Goal: Transaction & Acquisition: Purchase product/service

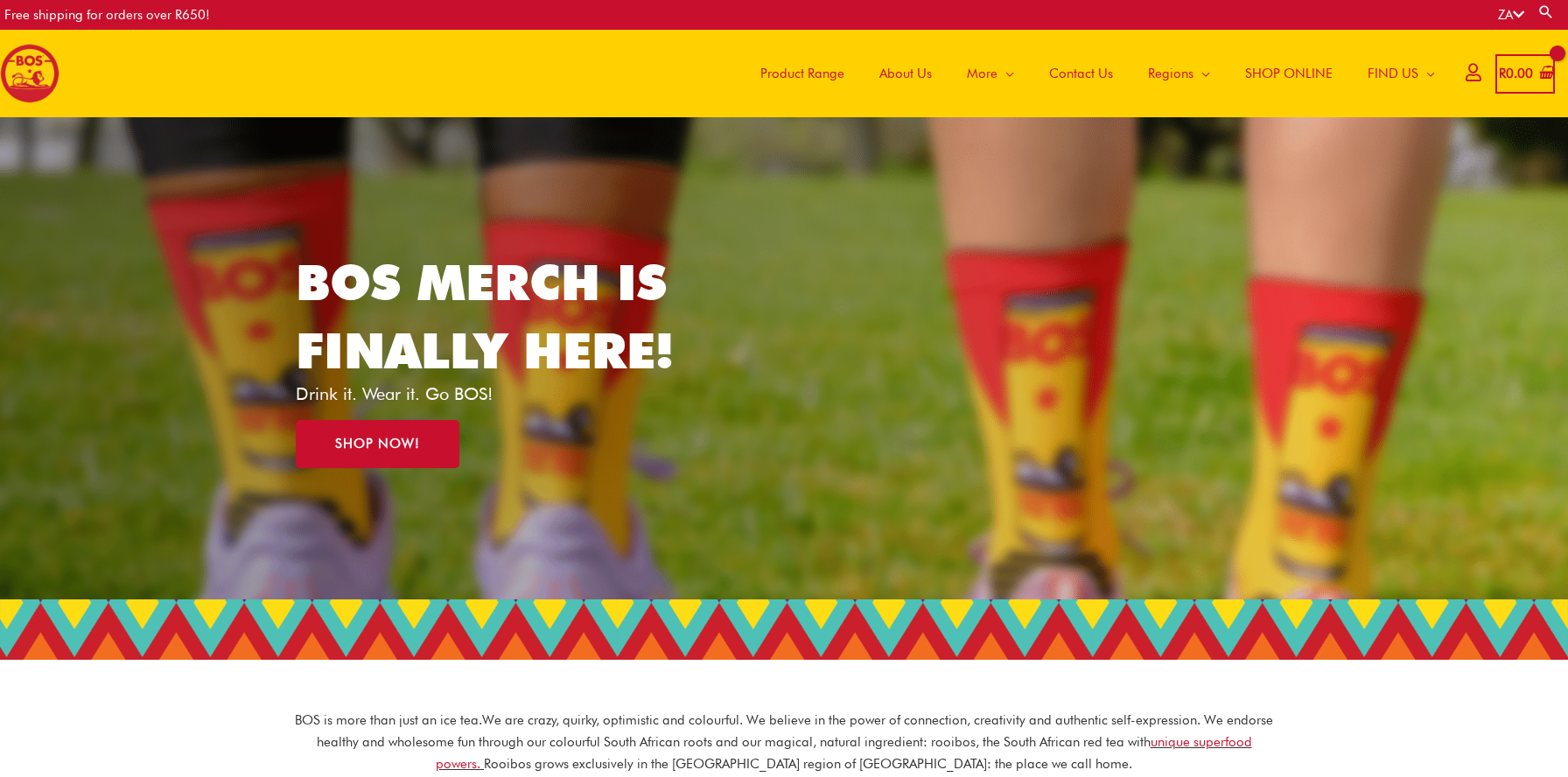
click at [806, 70] on span "Product Range" at bounding box center [803, 74] width 84 height 53
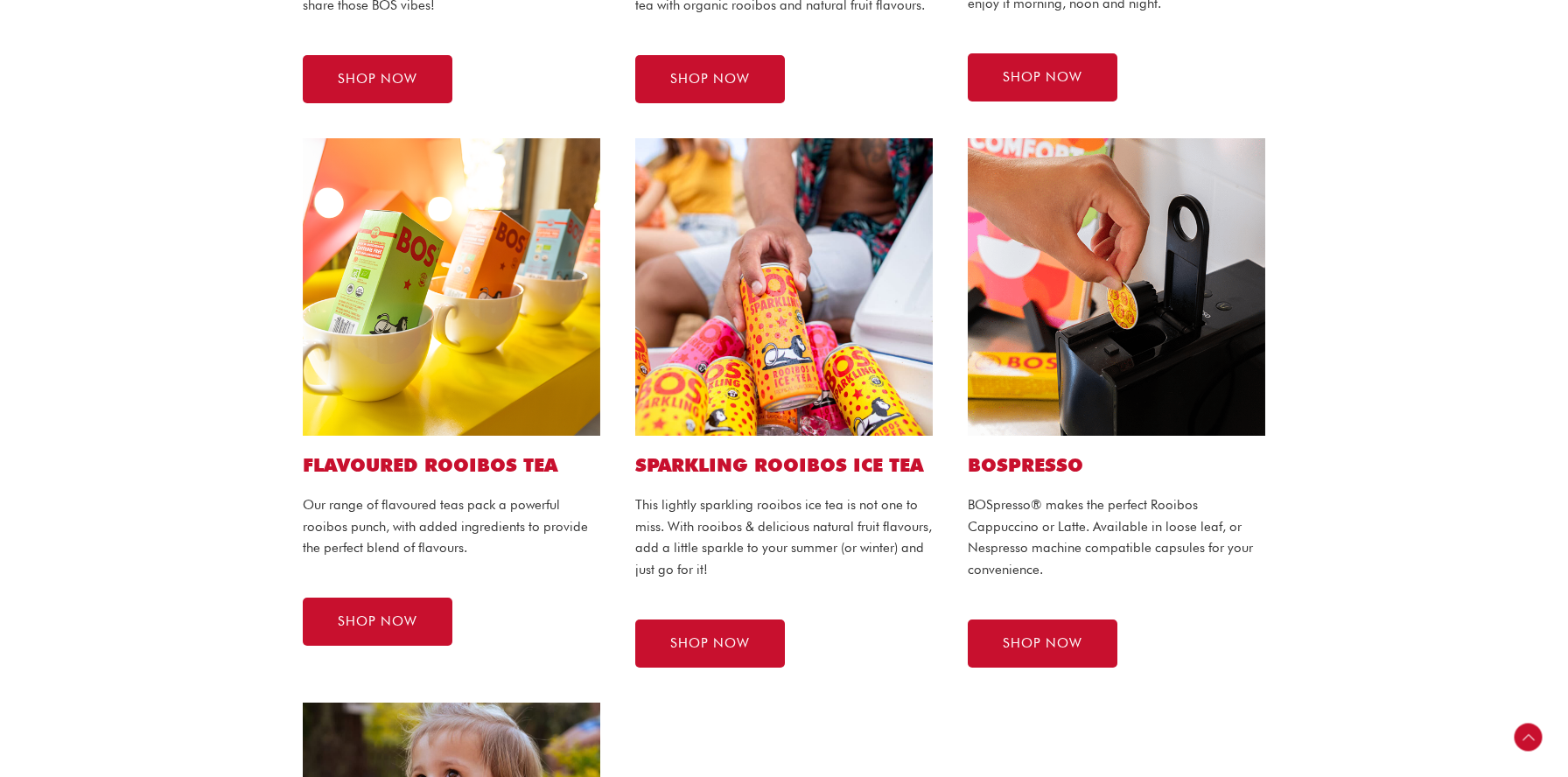
scroll to position [874, 0]
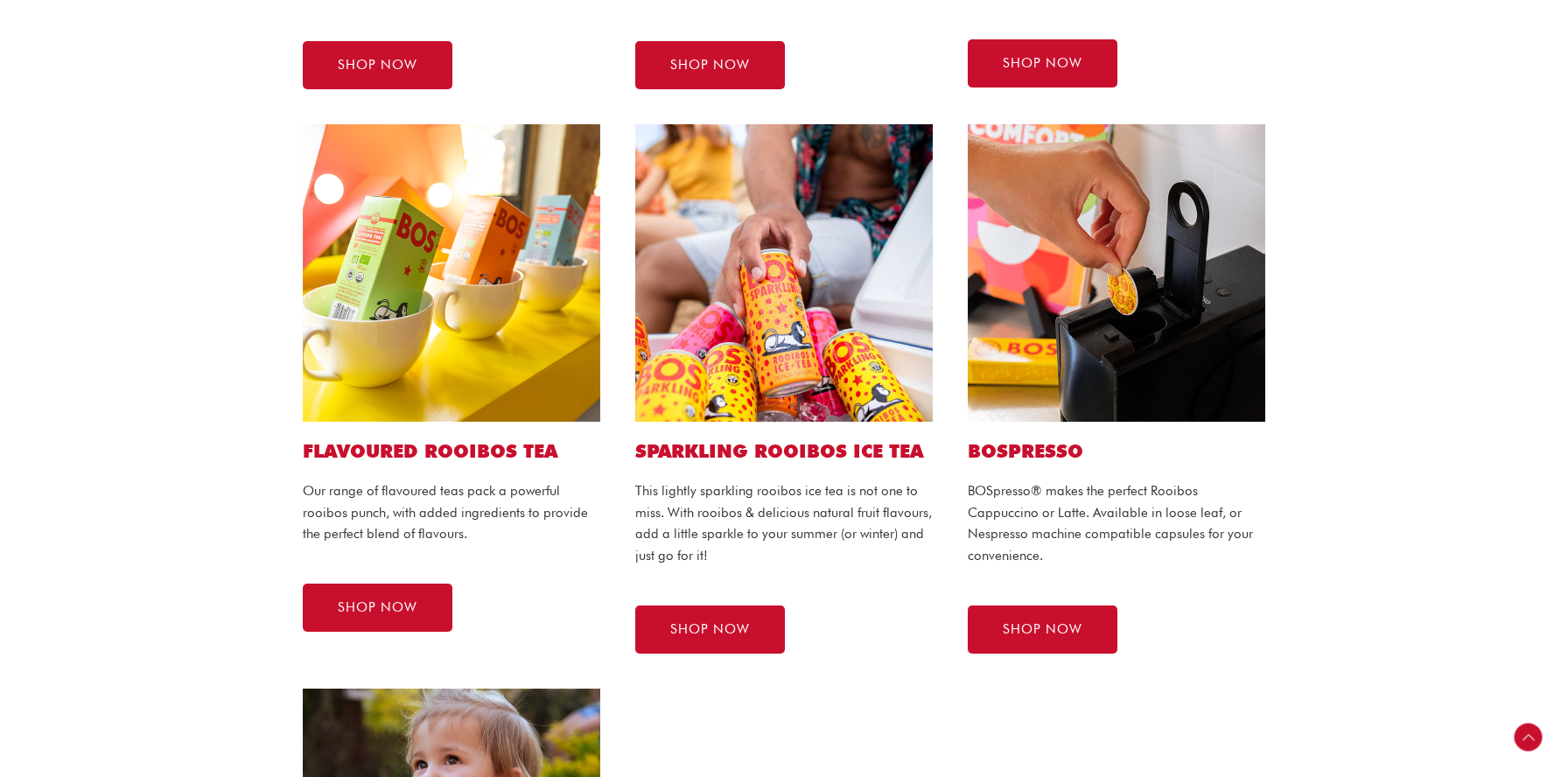
click at [1069, 599] on div "BOSPRESSO BOSpresso® makes the perfect Rooibos Cappuccino or Latte. Available i…" at bounding box center [1116, 389] width 333 height 565
click at [1066, 639] on link "SHOP NOW" at bounding box center [1043, 629] width 149 height 48
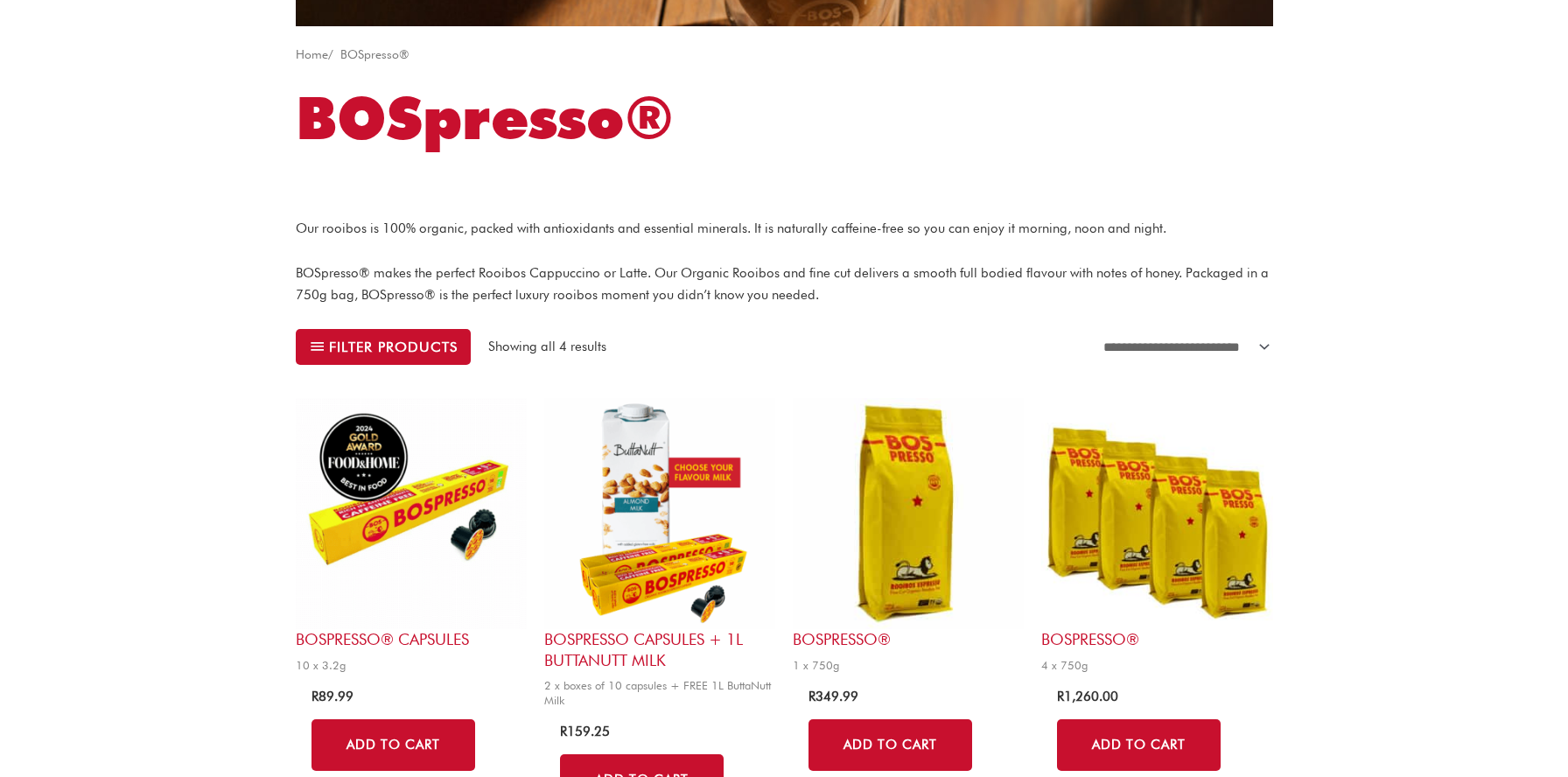
scroll to position [419, 0]
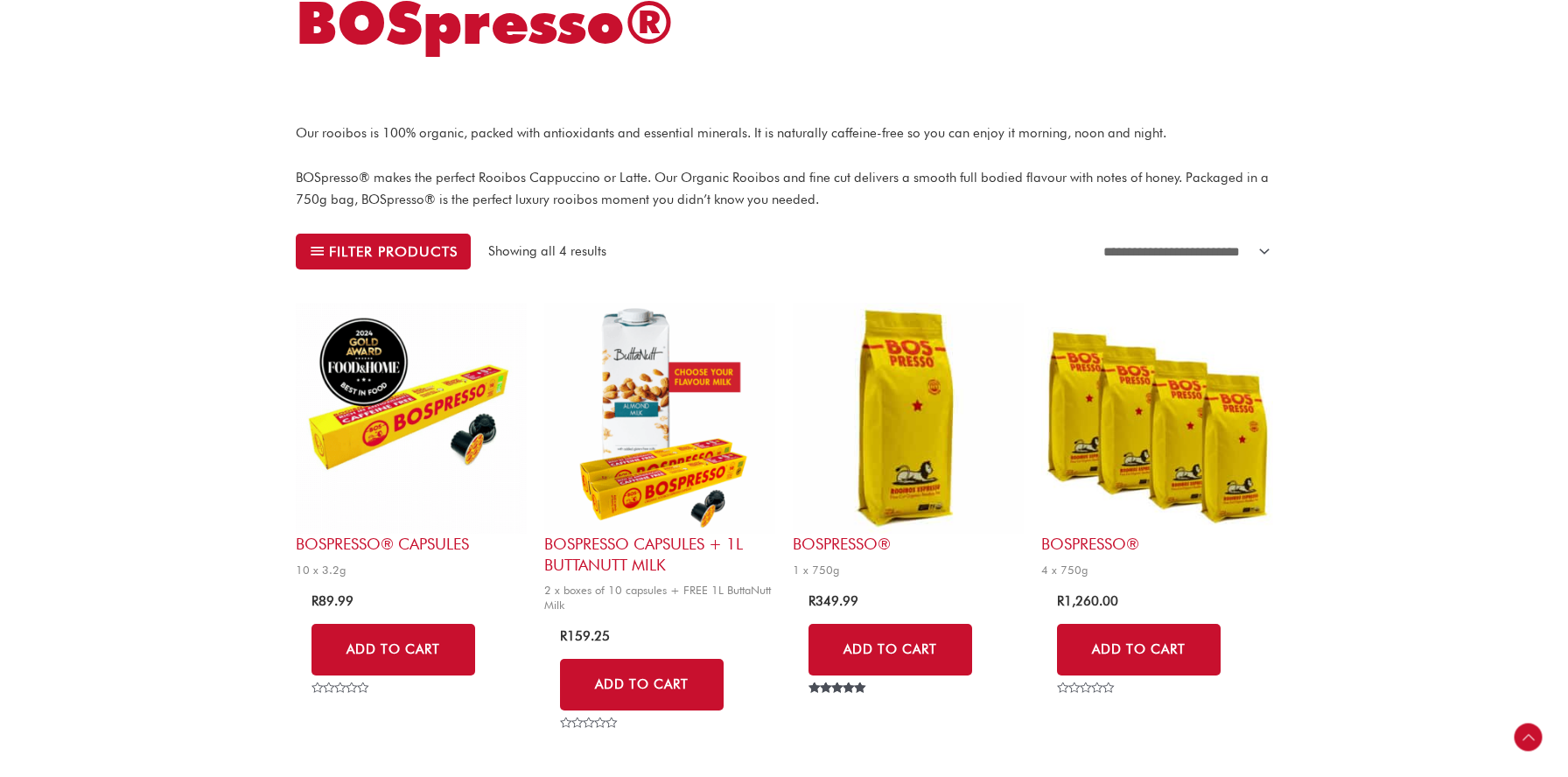
click at [464, 466] on img at bounding box center [411, 418] width 231 height 231
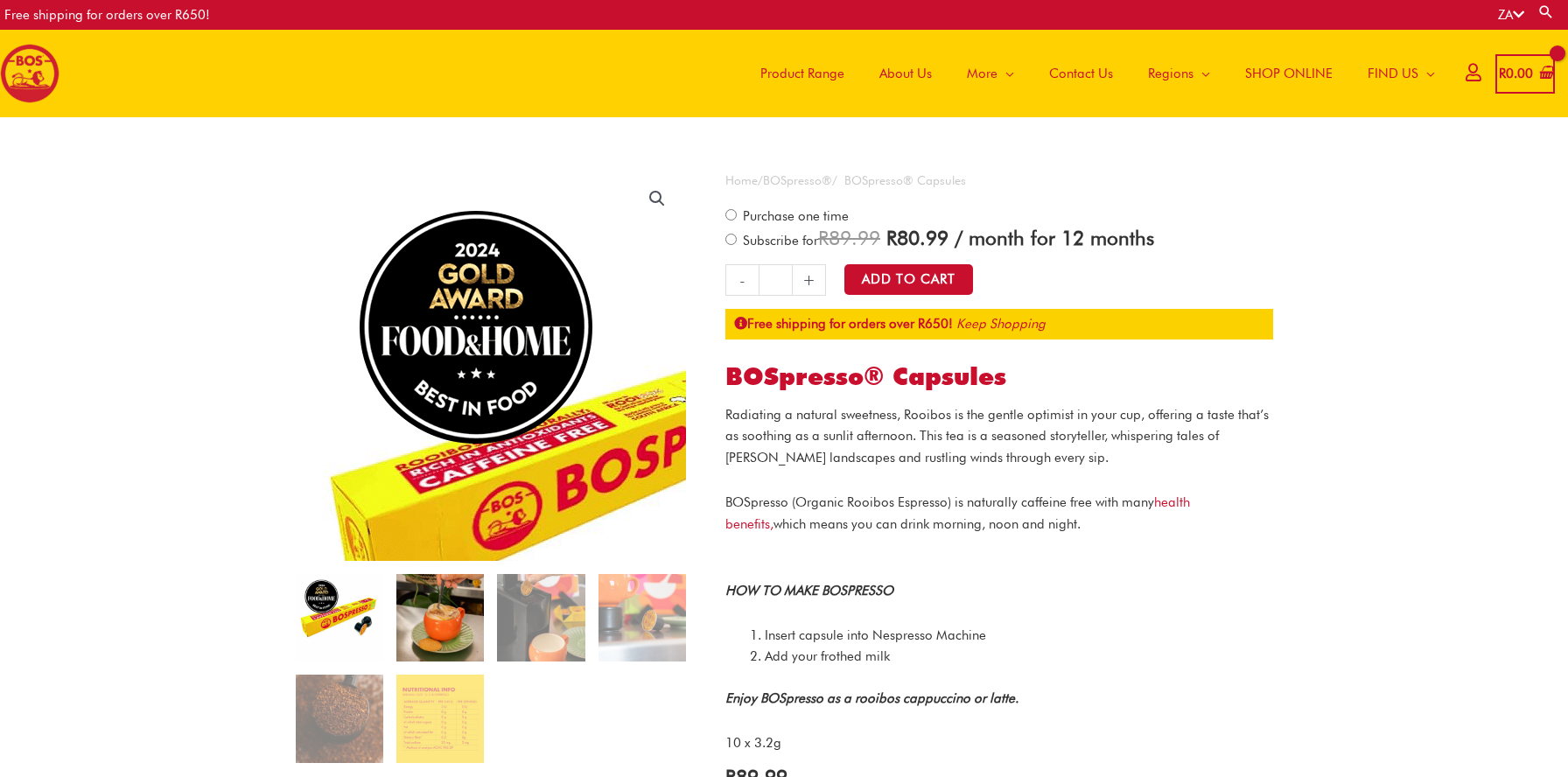
drag, startPoint x: 0, startPoint y: 0, endPoint x: 454, endPoint y: 624, distance: 771.7
click at [454, 624] on img at bounding box center [440, 617] width 88 height 88
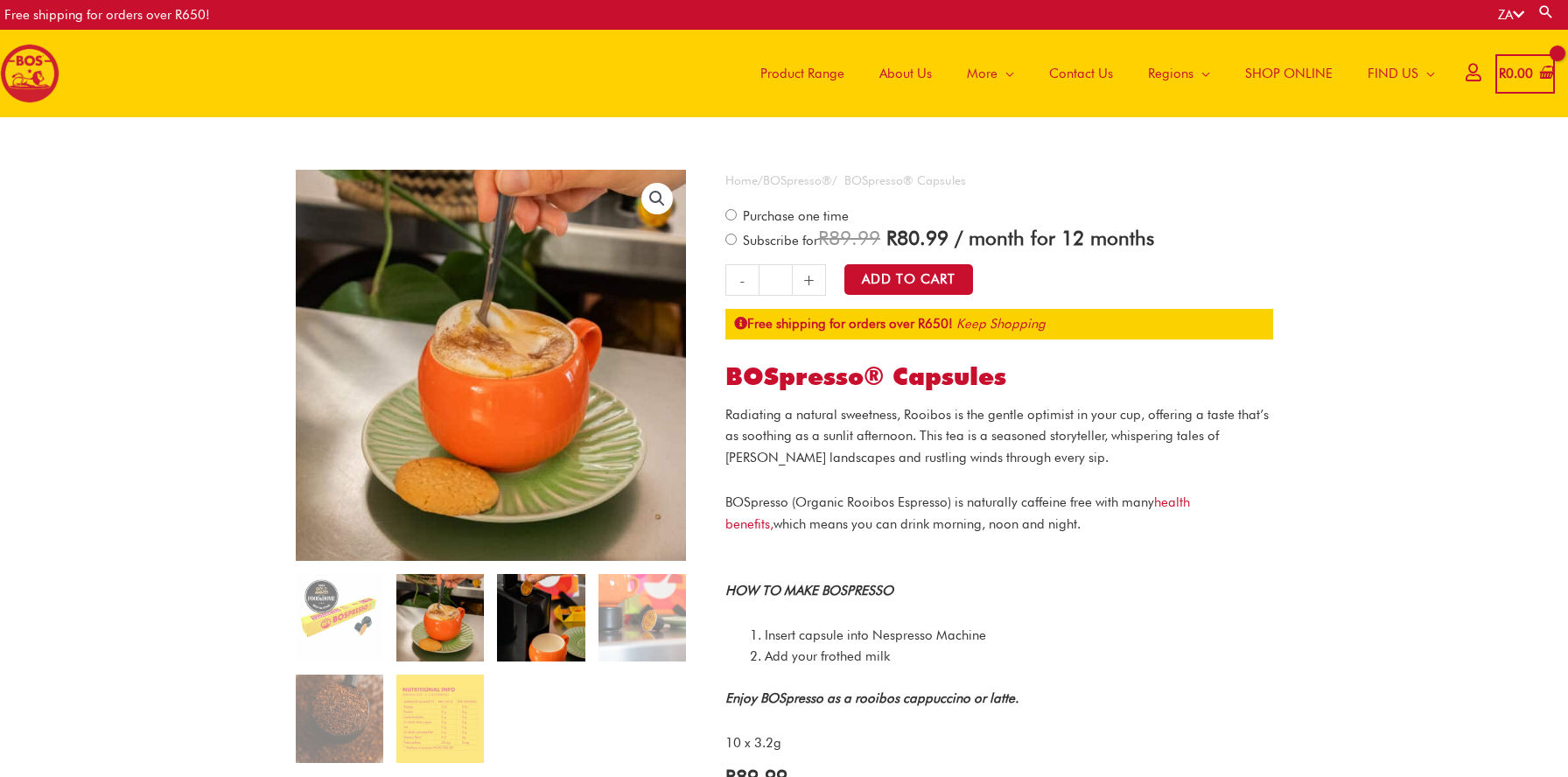
click at [524, 636] on img at bounding box center [541, 617] width 88 height 88
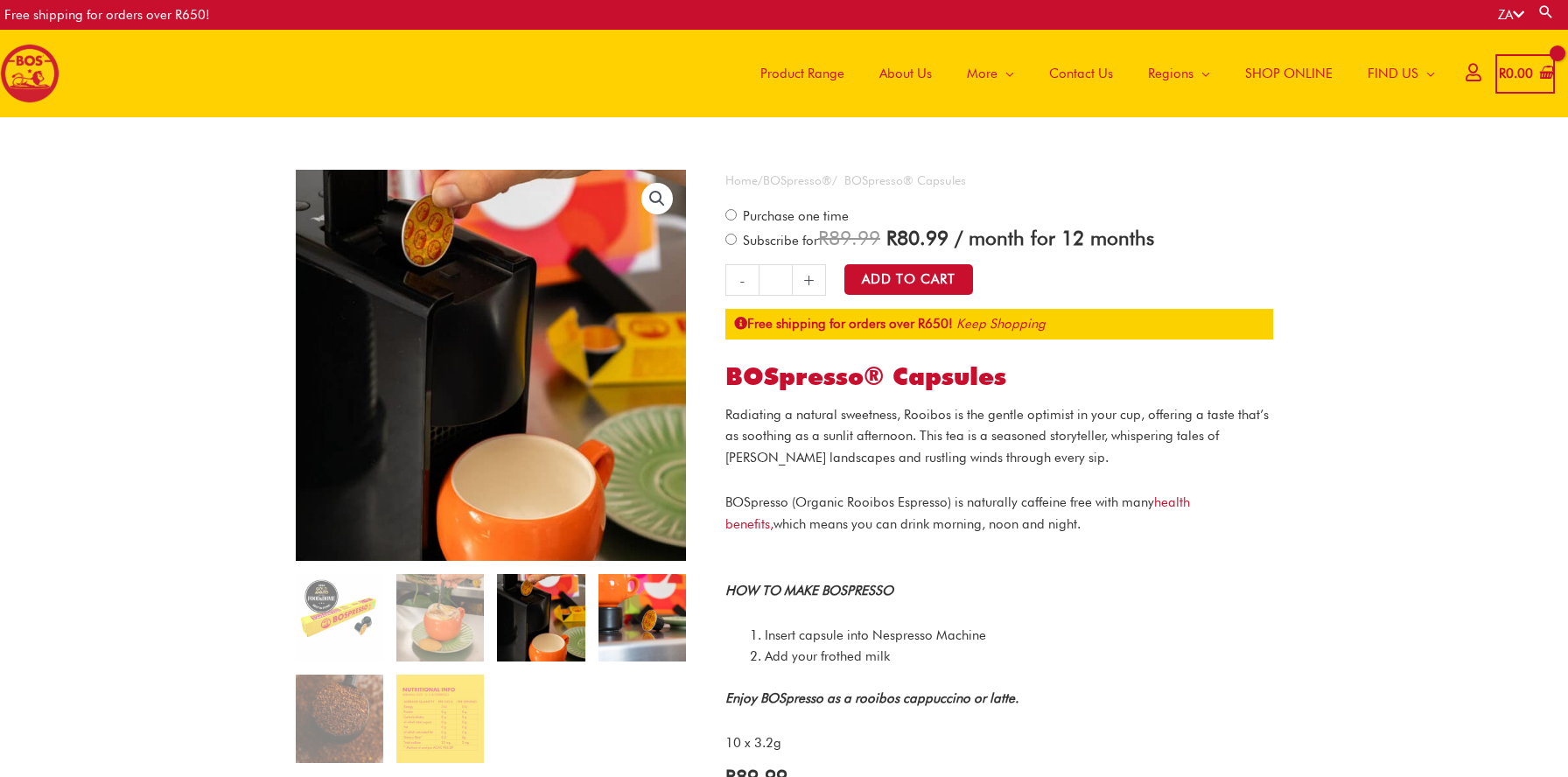
click at [616, 630] on img at bounding box center [642, 617] width 88 height 88
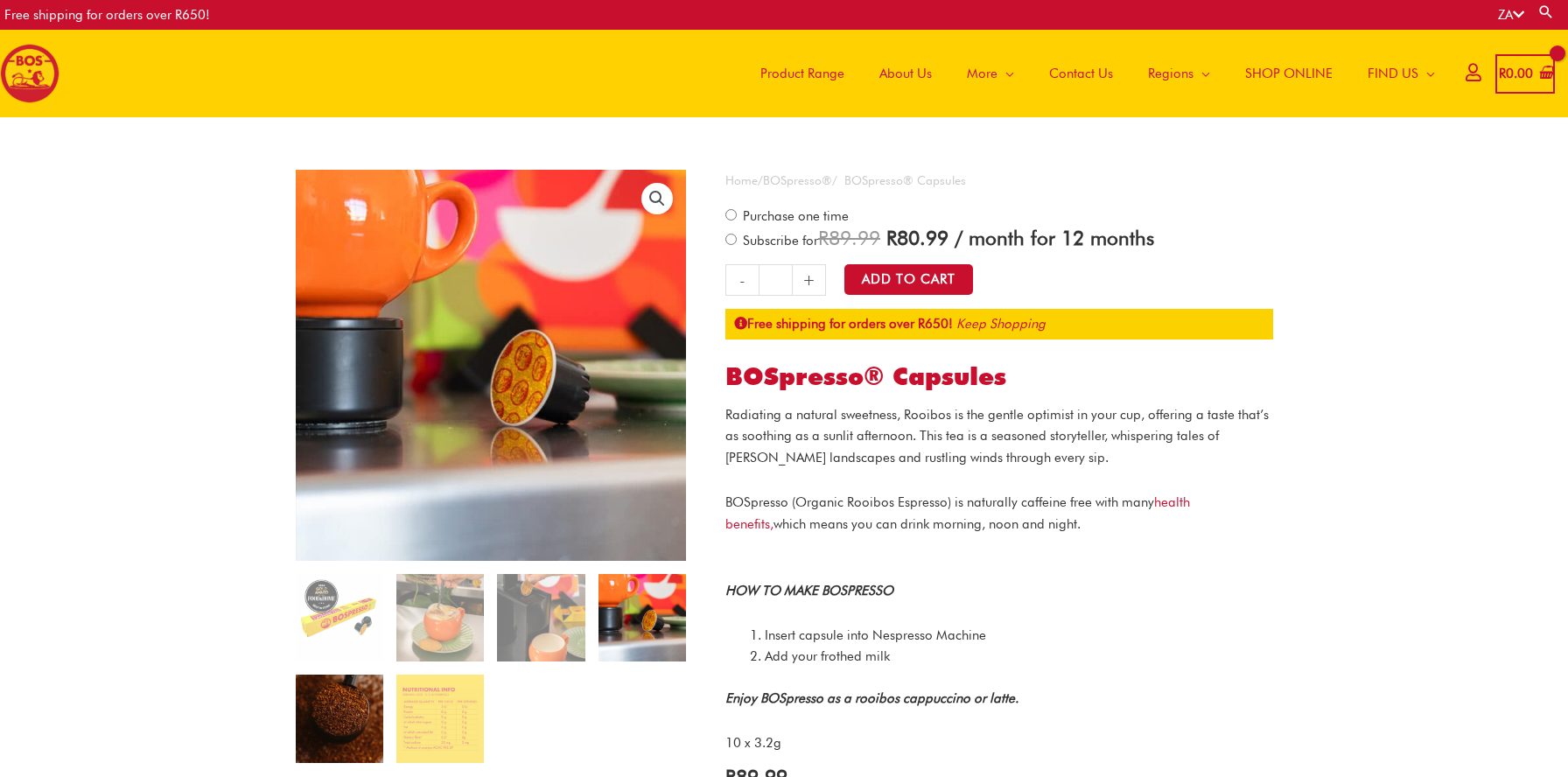
click at [377, 701] on img at bounding box center [340, 718] width 88 height 88
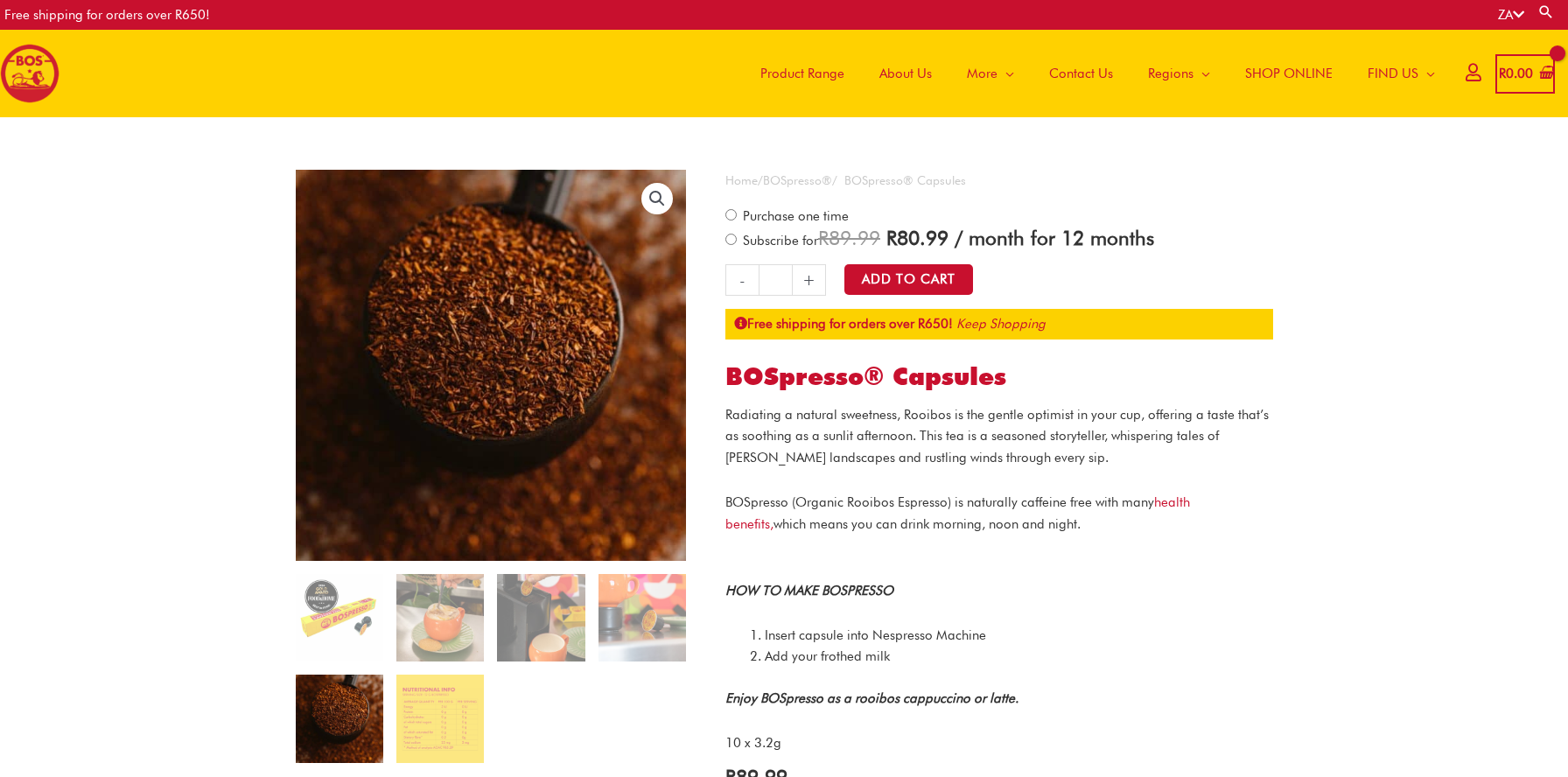
click at [387, 706] on ol at bounding box center [491, 674] width 391 height 202
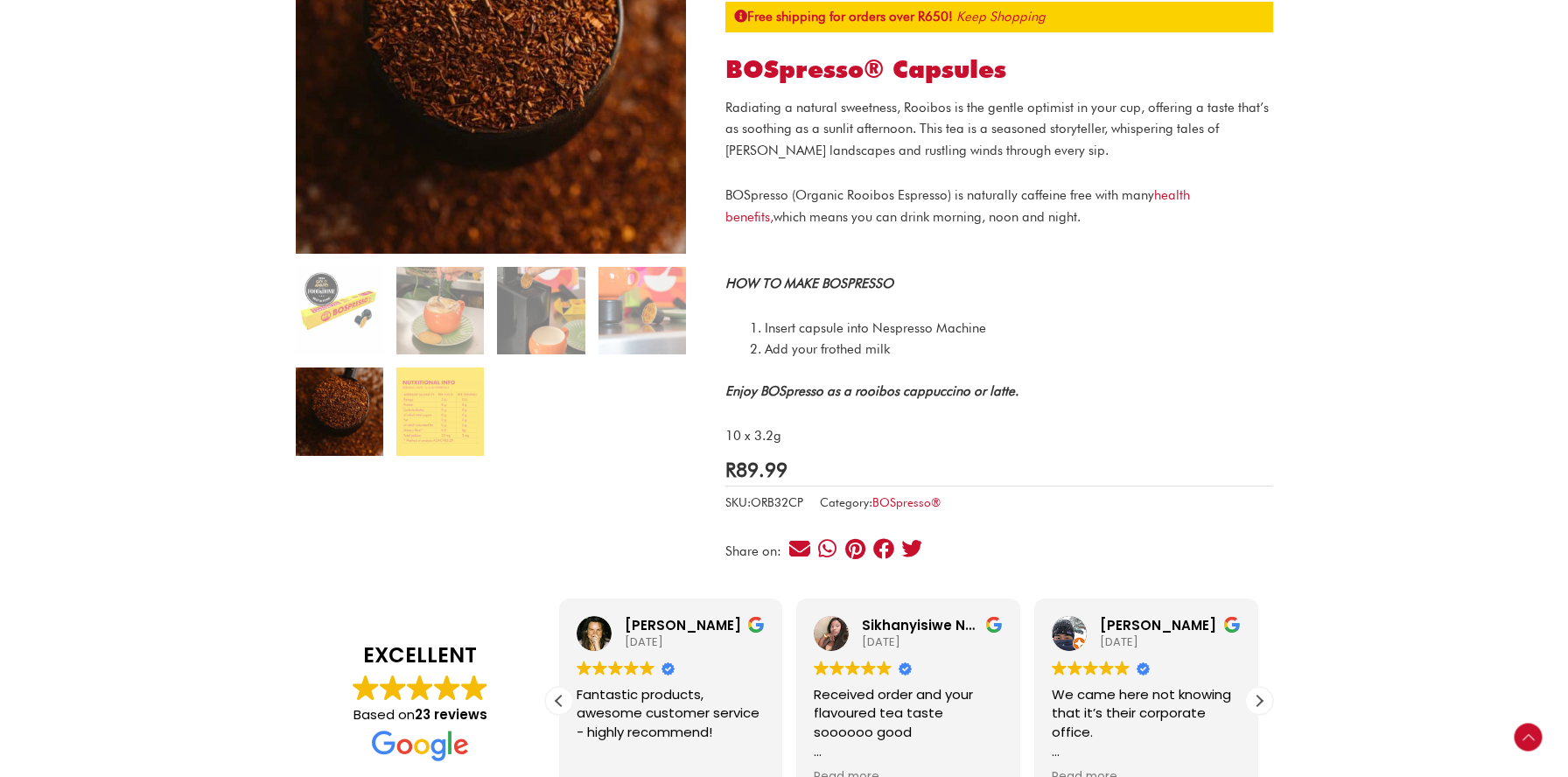
scroll to position [303, 0]
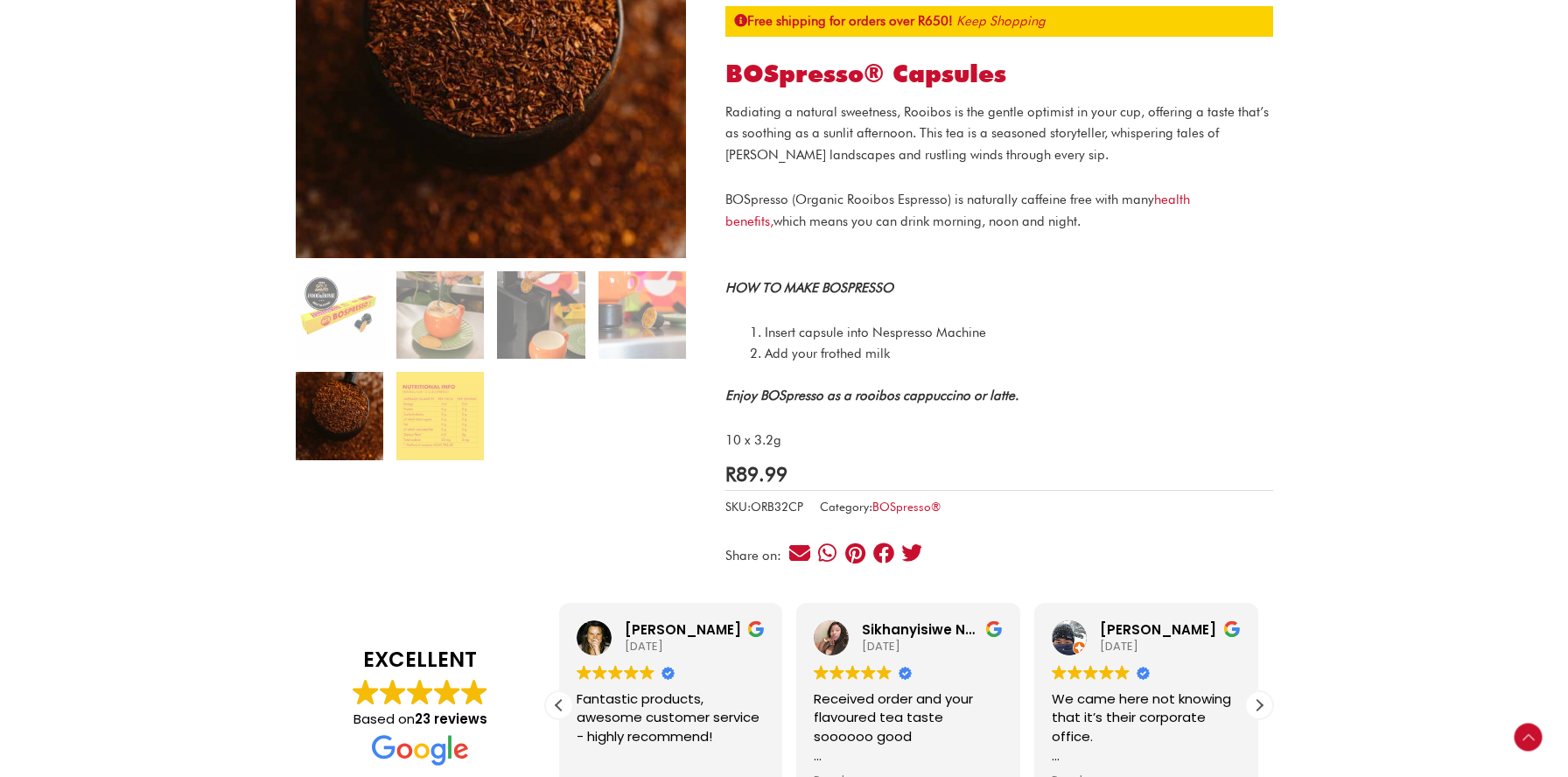
click at [788, 464] on bdi "R 89.99" at bounding box center [756, 473] width 62 height 24
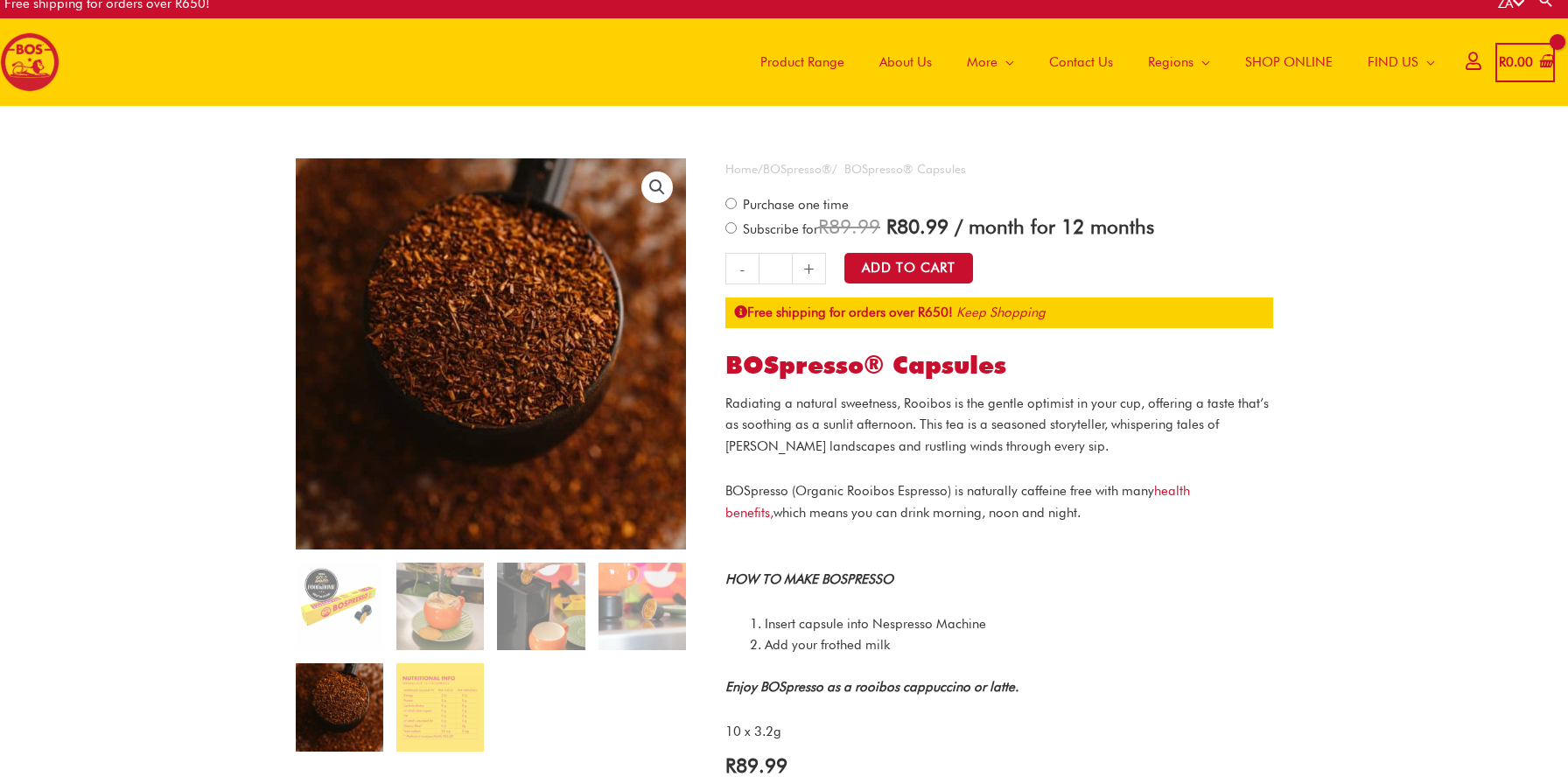
scroll to position [0, 0]
